Goal: Use online tool/utility: Utilize a website feature to perform a specific function

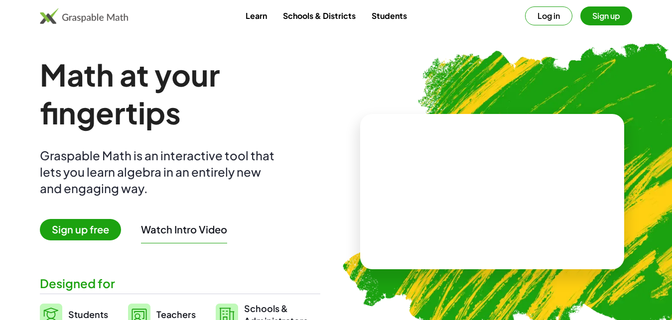
click at [606, 19] on button "Sign up" at bounding box center [607, 15] width 52 height 19
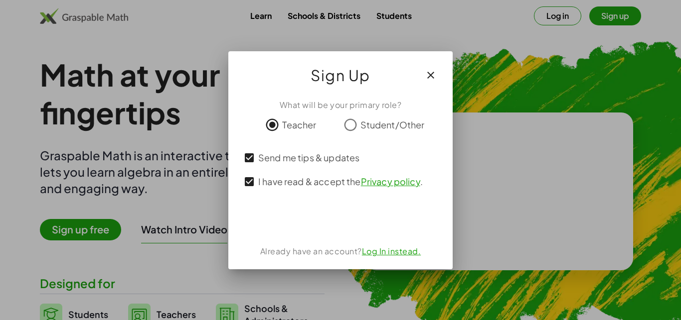
click at [356, 220] on div "Acceder con Google. Se abre en una pestaña nueva" at bounding box center [340, 220] width 95 height 22
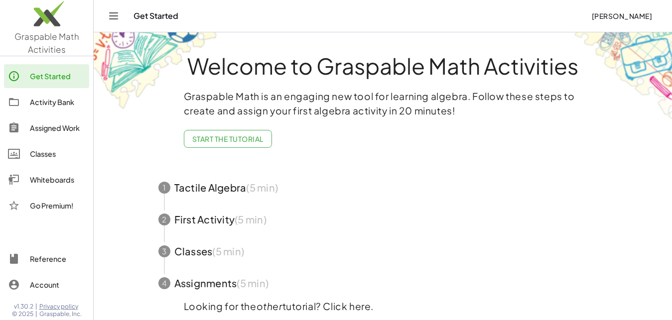
click at [196, 184] on span "button" at bounding box center [384, 188] width 474 height 32
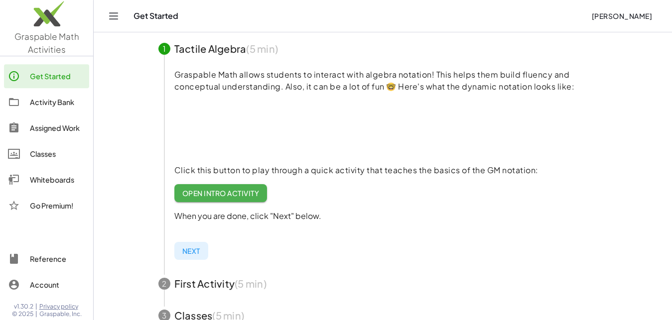
scroll to position [102, 0]
click at [276, 78] on p "Graspable Math allows students to interact with algebra notation! This helps th…" at bounding box center [391, 80] width 434 height 24
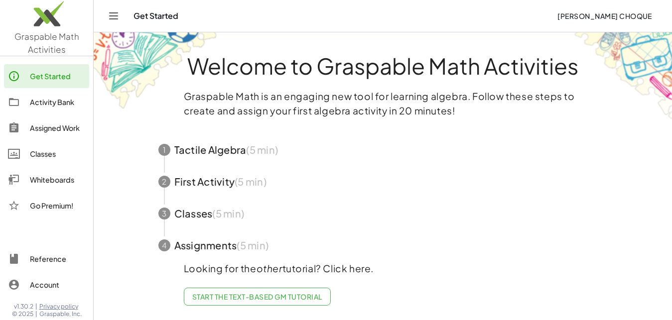
click at [226, 157] on span "button" at bounding box center [384, 150] width 474 height 32
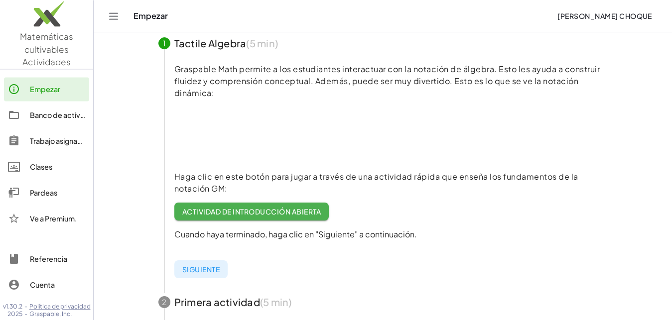
scroll to position [128, 0]
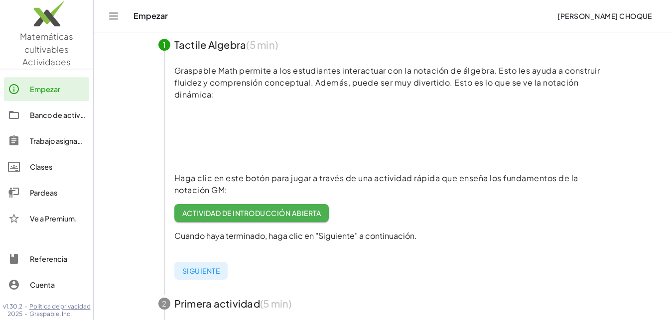
click at [540, 143] on div at bounding box center [391, 139] width 434 height 60
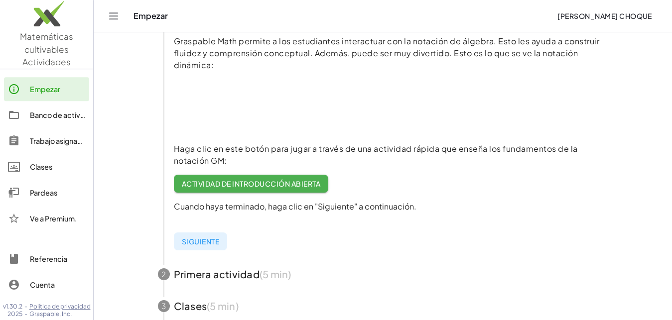
scroll to position [162, 0]
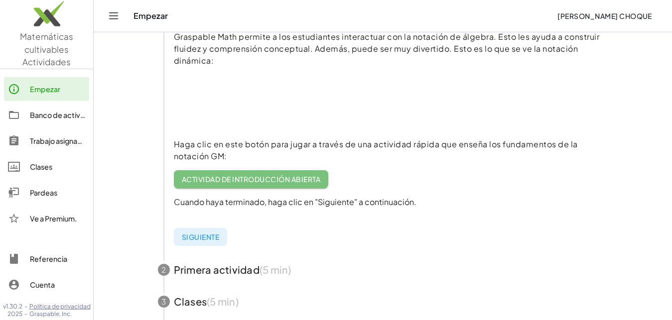
click at [280, 178] on span "Actividad de introducción abierta" at bounding box center [251, 179] width 139 height 9
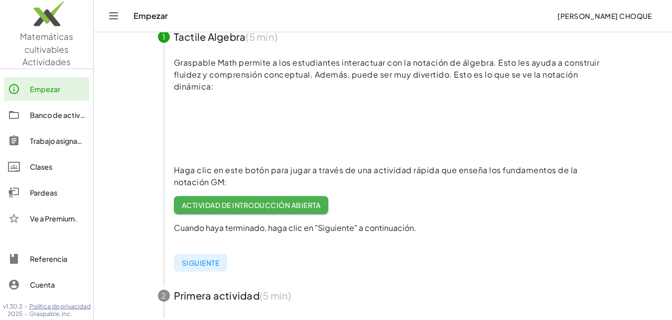
scroll to position [140, 0]
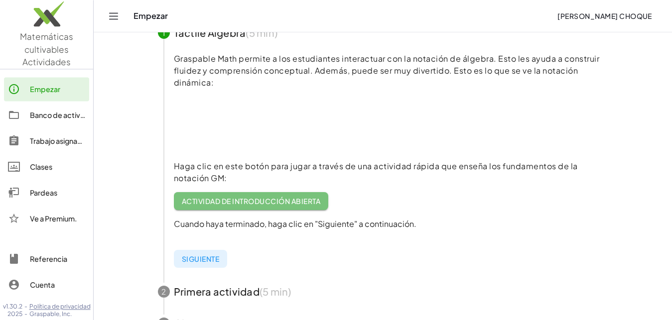
click at [249, 201] on span "Actividad de introducción abierta" at bounding box center [251, 201] width 139 height 9
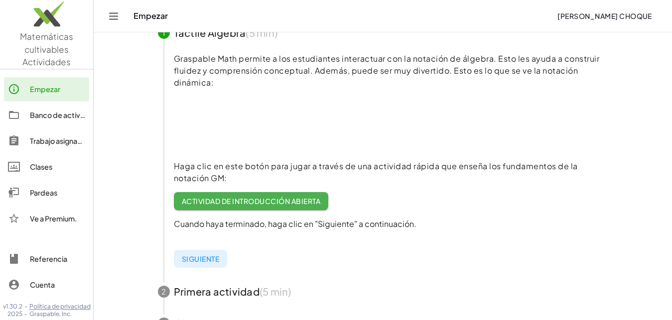
click at [400, 86] on p "Graspable Math permite a los estudiantes interactuar con la notación de álgebra…" at bounding box center [391, 71] width 434 height 36
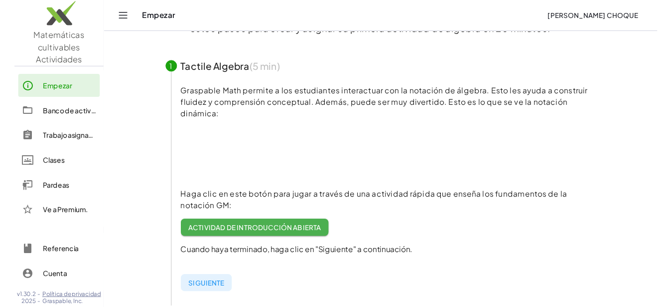
scroll to position [106, 0]
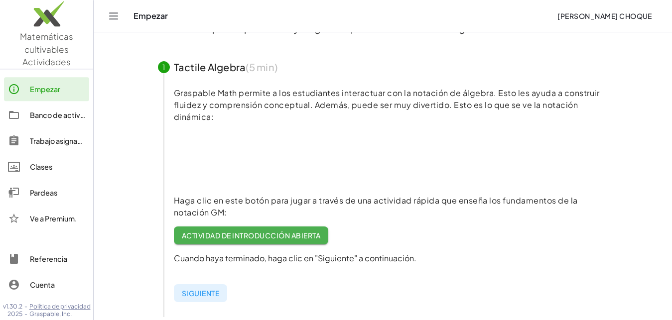
click at [276, 233] on span "Actividad de introducción abierta" at bounding box center [251, 235] width 139 height 9
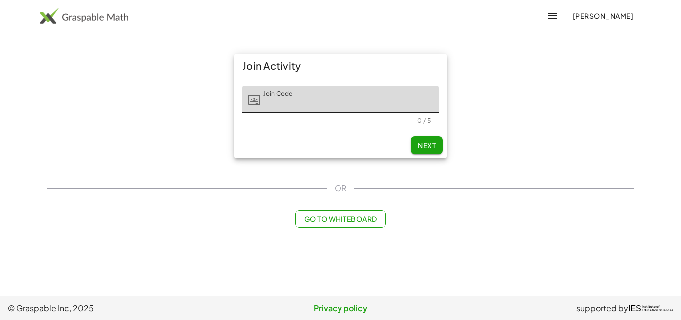
click at [299, 96] on input "Join Code" at bounding box center [349, 100] width 178 height 28
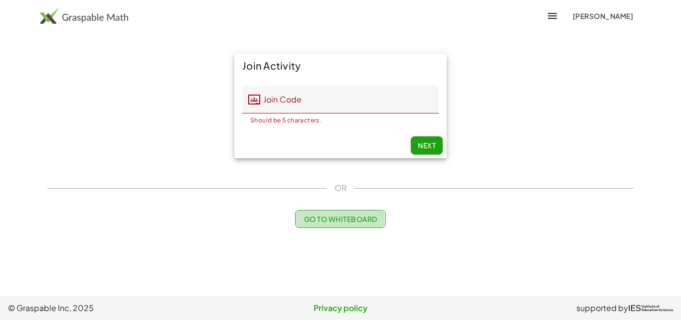
click at [353, 225] on button "Go to Whiteboard" at bounding box center [340, 219] width 90 height 18
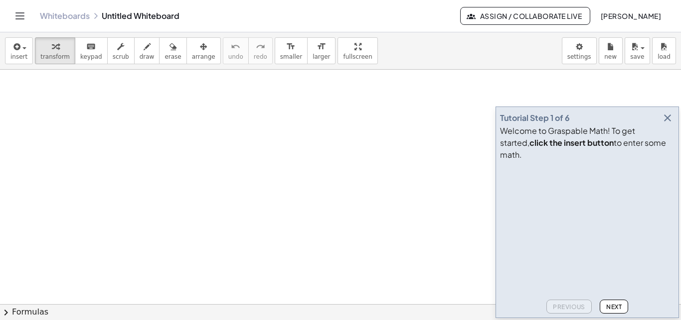
scroll to position [50, 0]
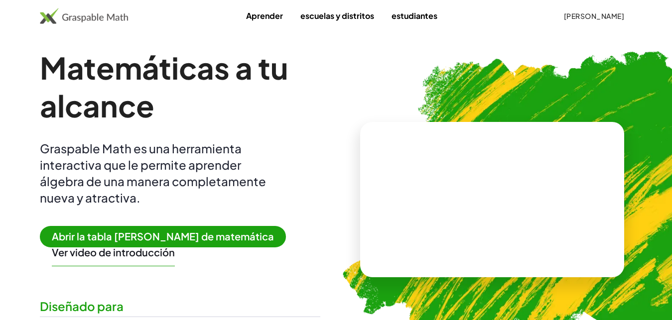
scroll to position [1, 0]
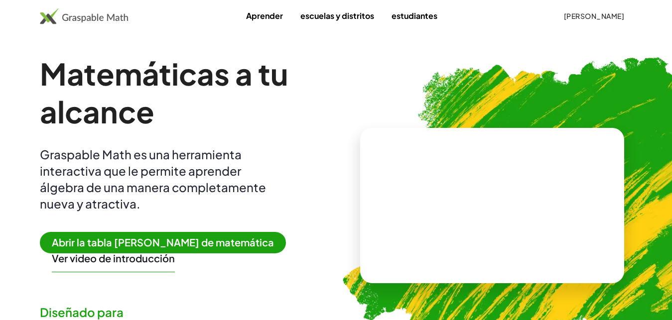
click at [160, 242] on span "Abrir la tabla [PERSON_NAME] de matemática" at bounding box center [163, 242] width 246 height 21
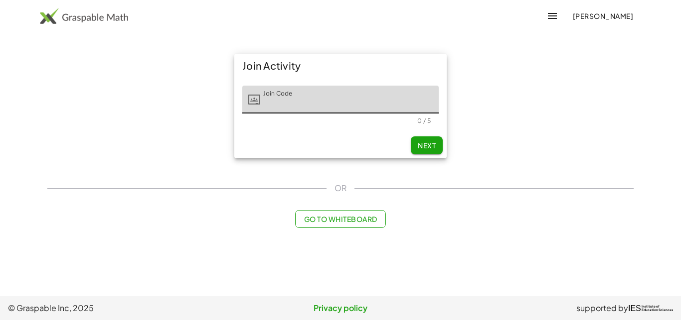
click at [319, 224] on button "Go to Whiteboard" at bounding box center [340, 219] width 90 height 18
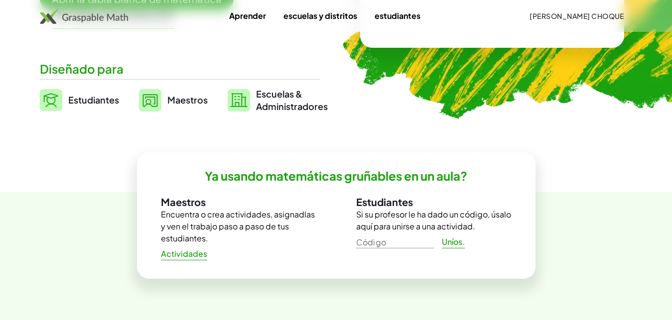
scroll to position [245, 0]
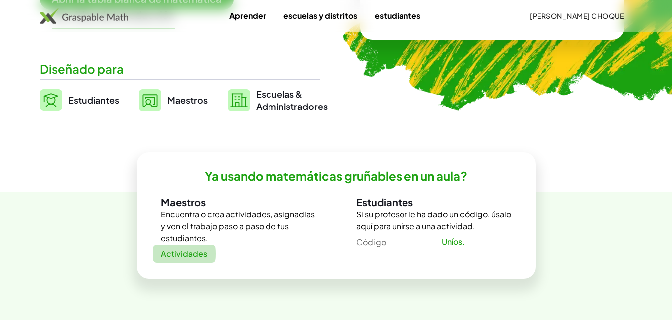
click at [185, 258] on span "Actividades" at bounding box center [184, 254] width 47 height 10
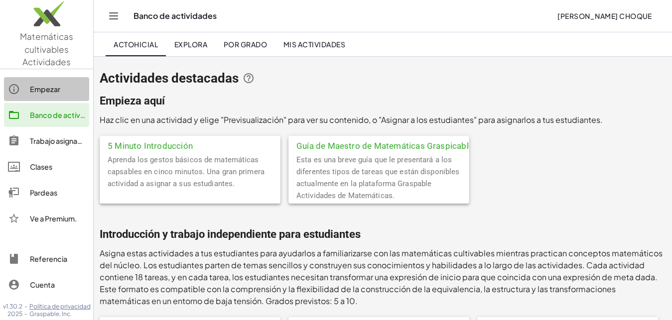
click at [45, 83] on link "Empezar" at bounding box center [46, 89] width 85 height 24
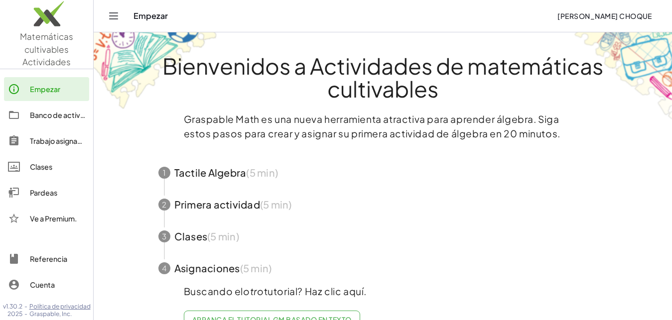
click at [204, 176] on span "button" at bounding box center [384, 173] width 474 height 32
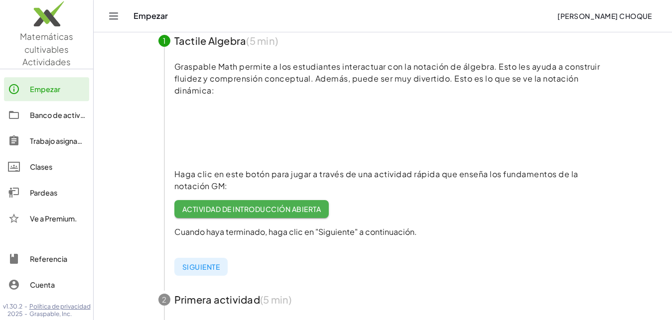
scroll to position [140, 0]
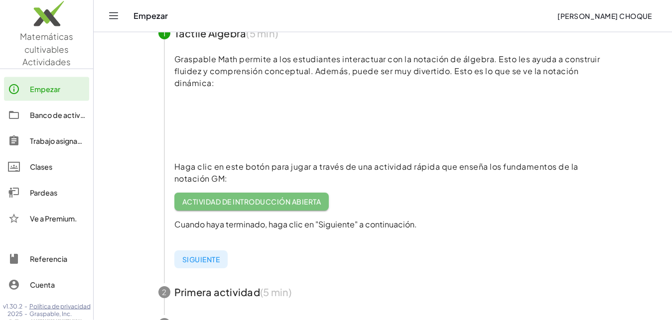
click at [233, 202] on span "Actividad de introducción abierta" at bounding box center [251, 201] width 139 height 9
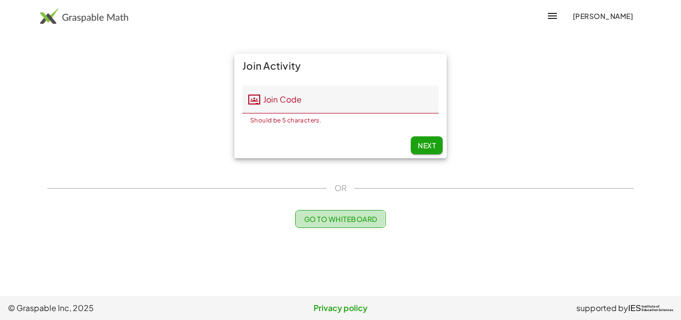
click at [349, 220] on span "Go to Whiteboard" at bounding box center [340, 219] width 73 height 9
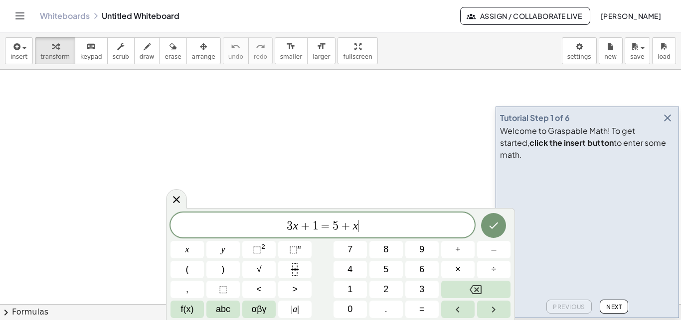
scroll to position [9, 0]
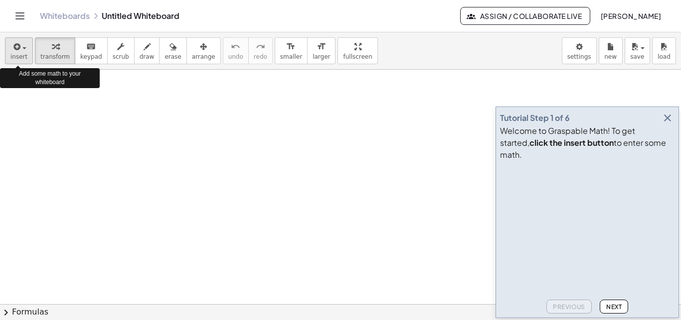
click at [20, 55] on span "insert" at bounding box center [18, 56] width 17 height 7
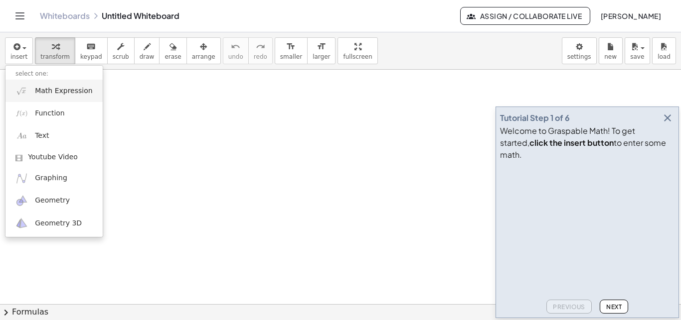
click at [44, 88] on span "Math Expression" at bounding box center [63, 91] width 57 height 10
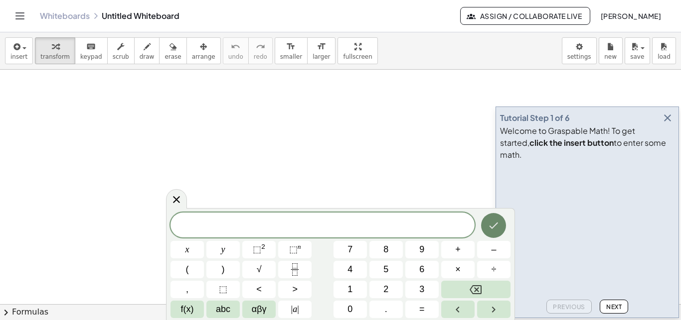
click at [491, 228] on icon "Done" at bounding box center [493, 226] width 9 height 6
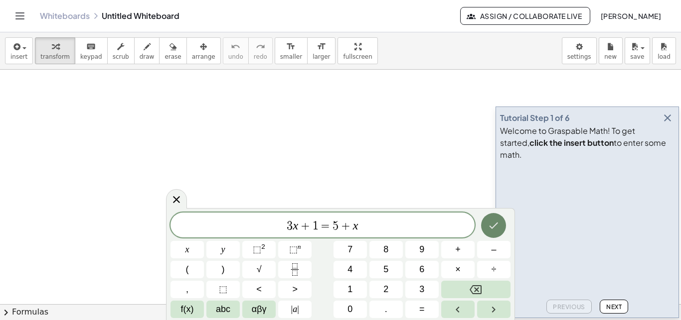
click at [498, 234] on button "Done" at bounding box center [493, 225] width 25 height 25
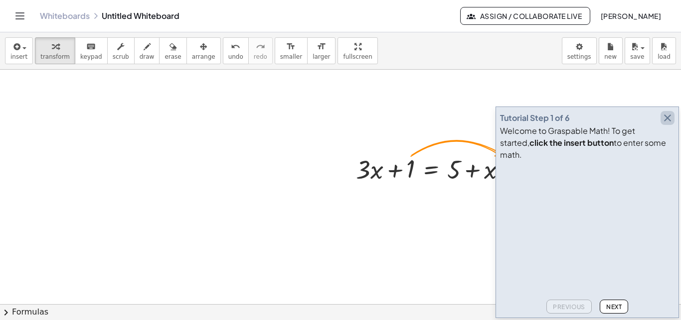
click at [665, 124] on icon "button" at bounding box center [667, 118] width 12 height 12
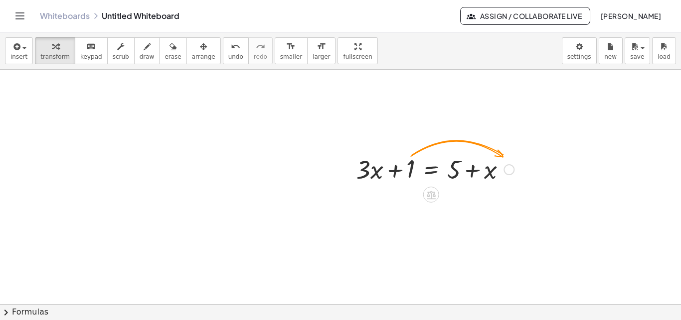
click at [509, 171] on div at bounding box center [508, 169] width 11 height 11
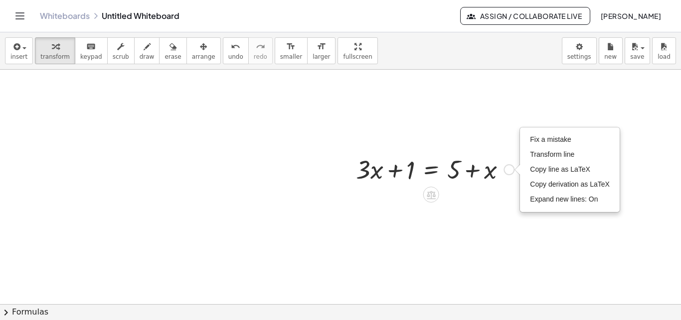
click at [509, 171] on div "Fix a mistake Transform line Copy line as LaTeX Copy derivation as LaTeX Expand…" at bounding box center [508, 169] width 11 height 11
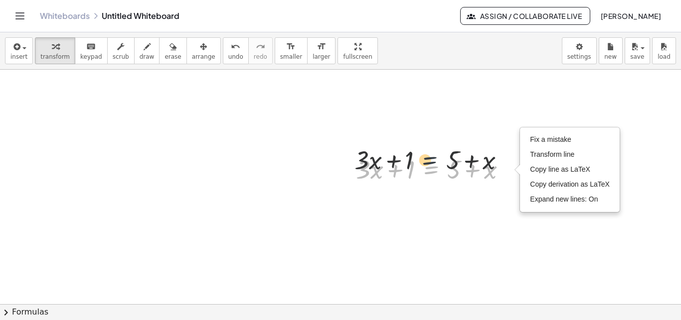
drag, startPoint x: 419, startPoint y: 160, endPoint x: 423, endPoint y: 136, distance: 24.7
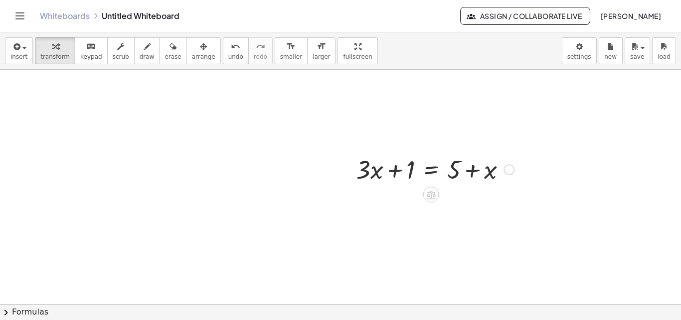
click at [400, 173] on div at bounding box center [435, 169] width 168 height 34
drag, startPoint x: 411, startPoint y: 168, endPoint x: 507, endPoint y: 171, distance: 96.2
click at [507, 171] on div at bounding box center [435, 169] width 168 height 34
drag, startPoint x: 411, startPoint y: 165, endPoint x: 535, endPoint y: 148, distance: 124.8
click at [431, 170] on div "+ 1 + · 3 · x + 1 = + 5 + x" at bounding box center [431, 170] width 0 height 0
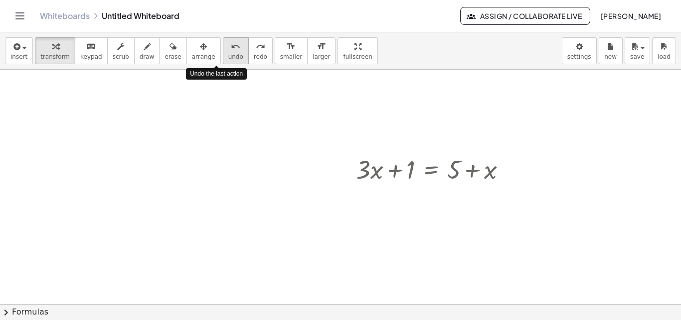
click at [228, 55] on span "undo" at bounding box center [235, 56] width 15 height 7
click at [231, 47] on icon "undo" at bounding box center [235, 47] width 9 height 12
